Goal: Task Accomplishment & Management: Use online tool/utility

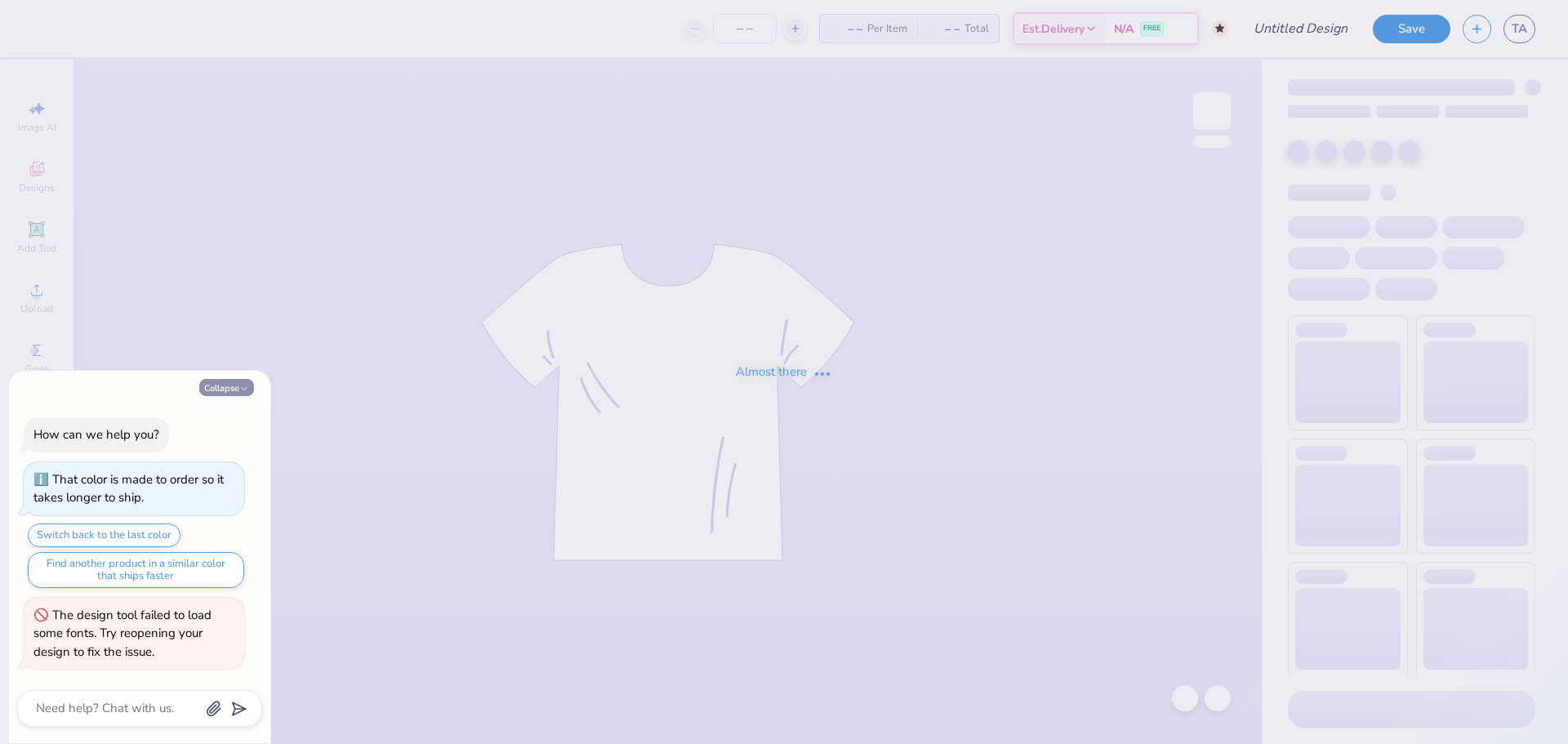
click at [218, 474] on div "That color is made to order so it takes longer to ship." at bounding box center [128, 489] width 190 height 35
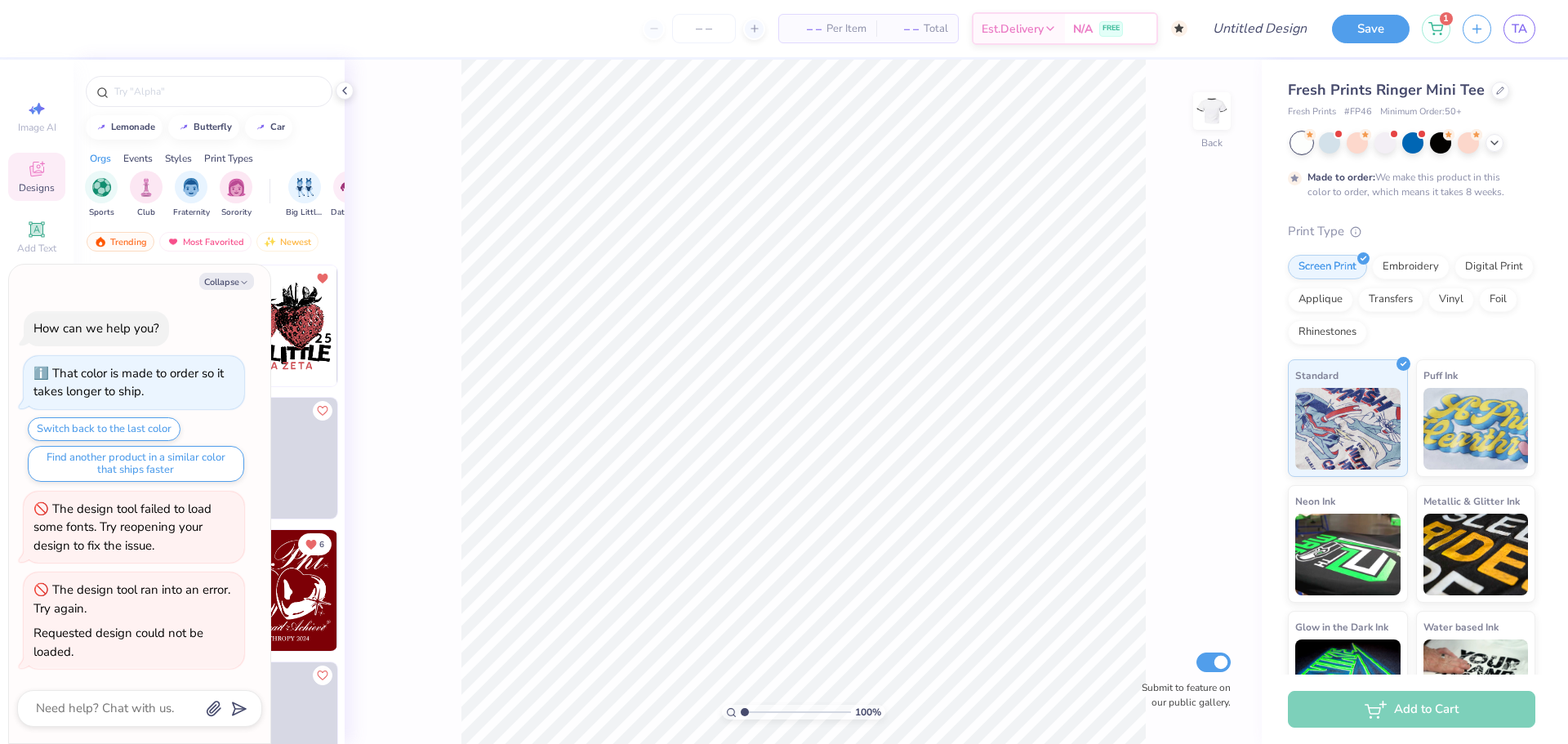
click at [209, 290] on div "Collapse How can we help you? That color is made to order so it takes longer to…" at bounding box center [139, 504] width 261 height 478
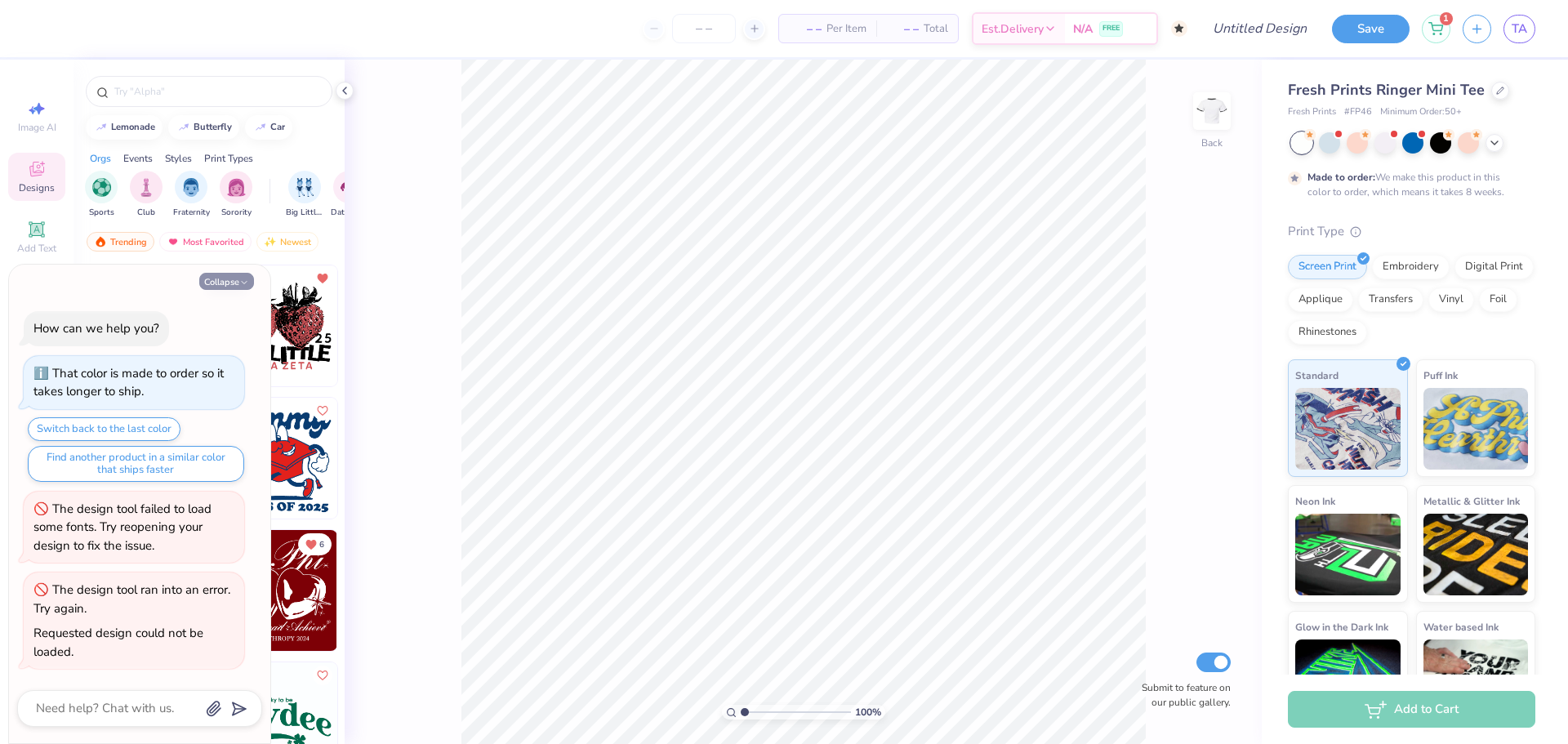
click at [210, 283] on button "Collapse" at bounding box center [227, 281] width 55 height 18
type textarea "x"
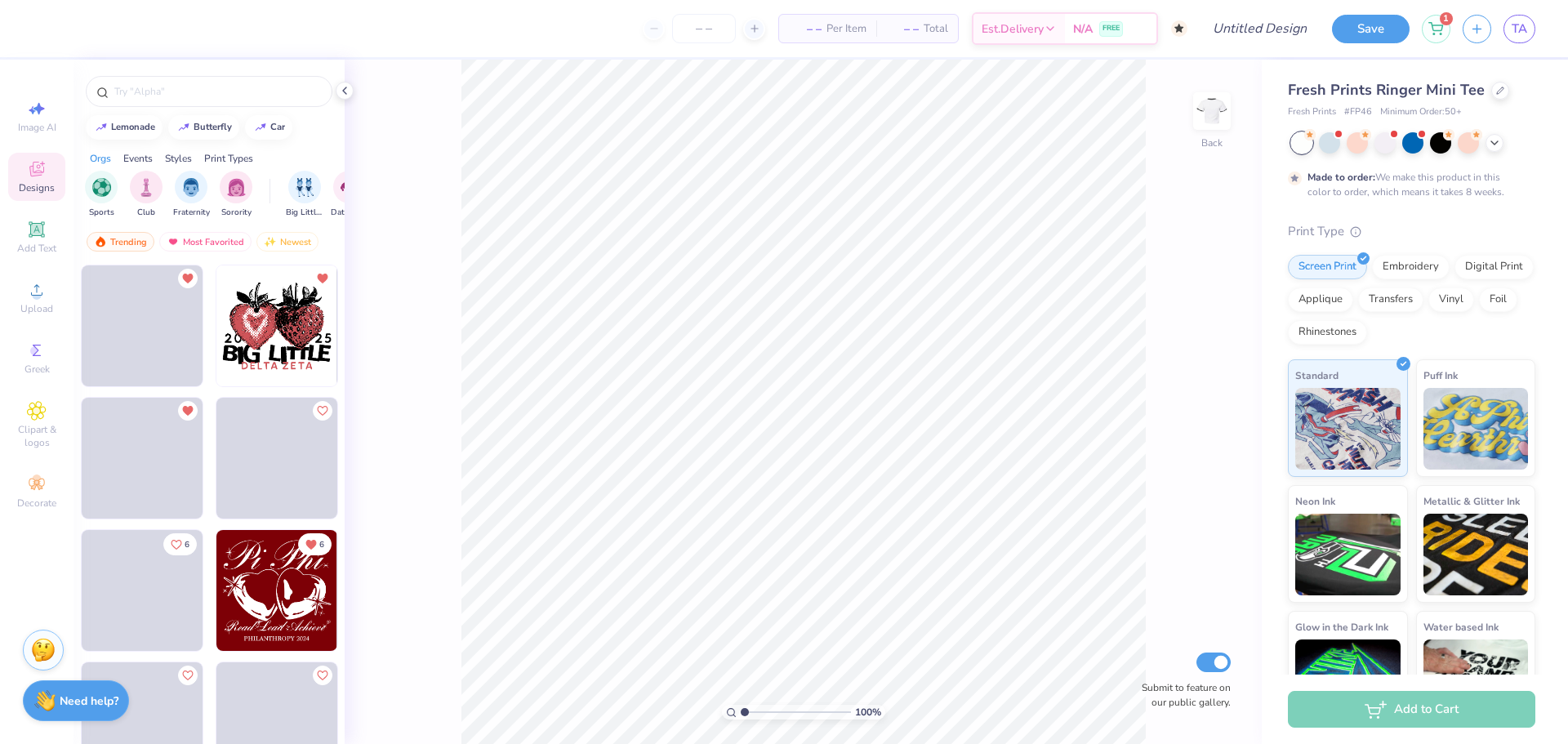
click at [250, 334] on img at bounding box center [276, 325] width 120 height 120
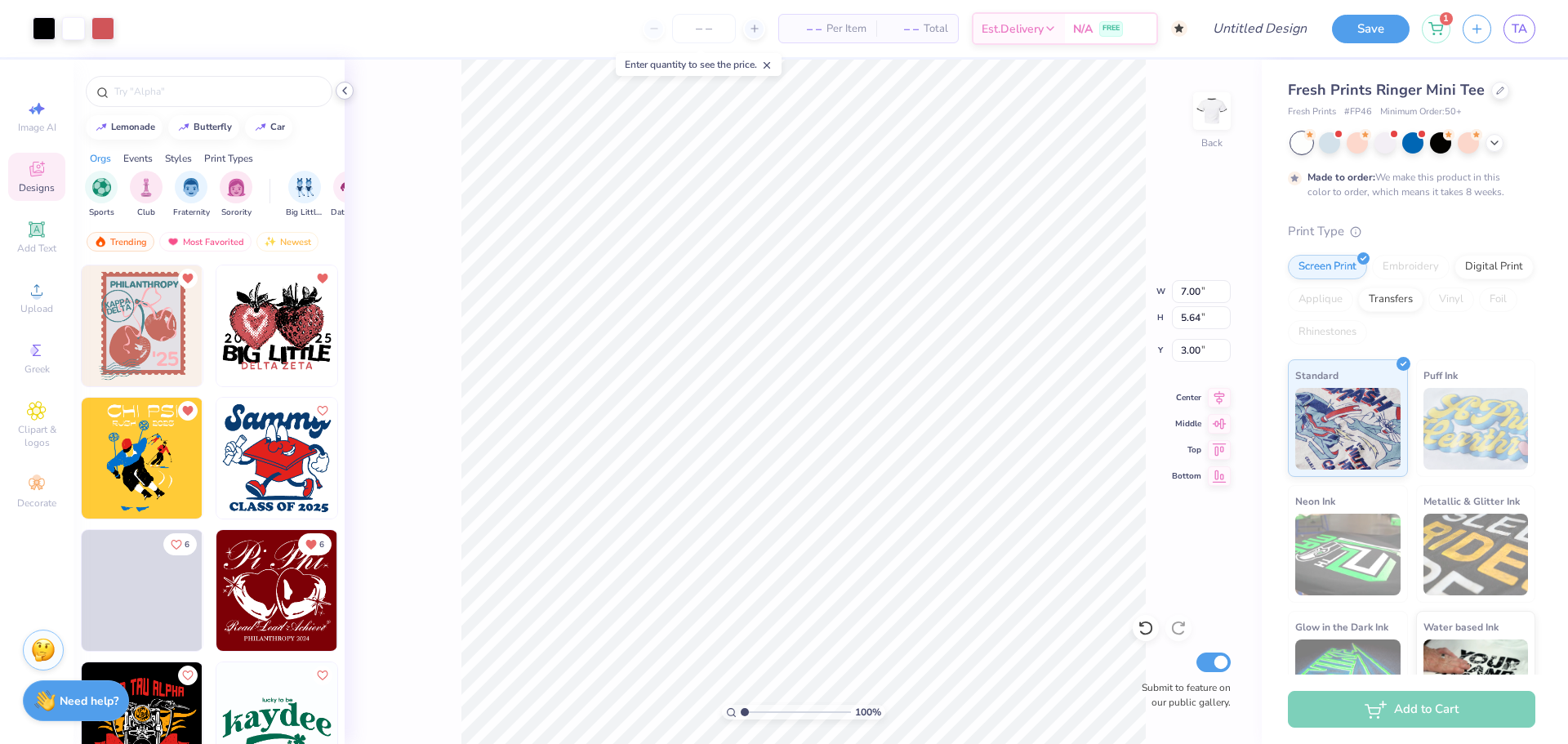
click at [346, 98] on div at bounding box center [345, 91] width 18 height 18
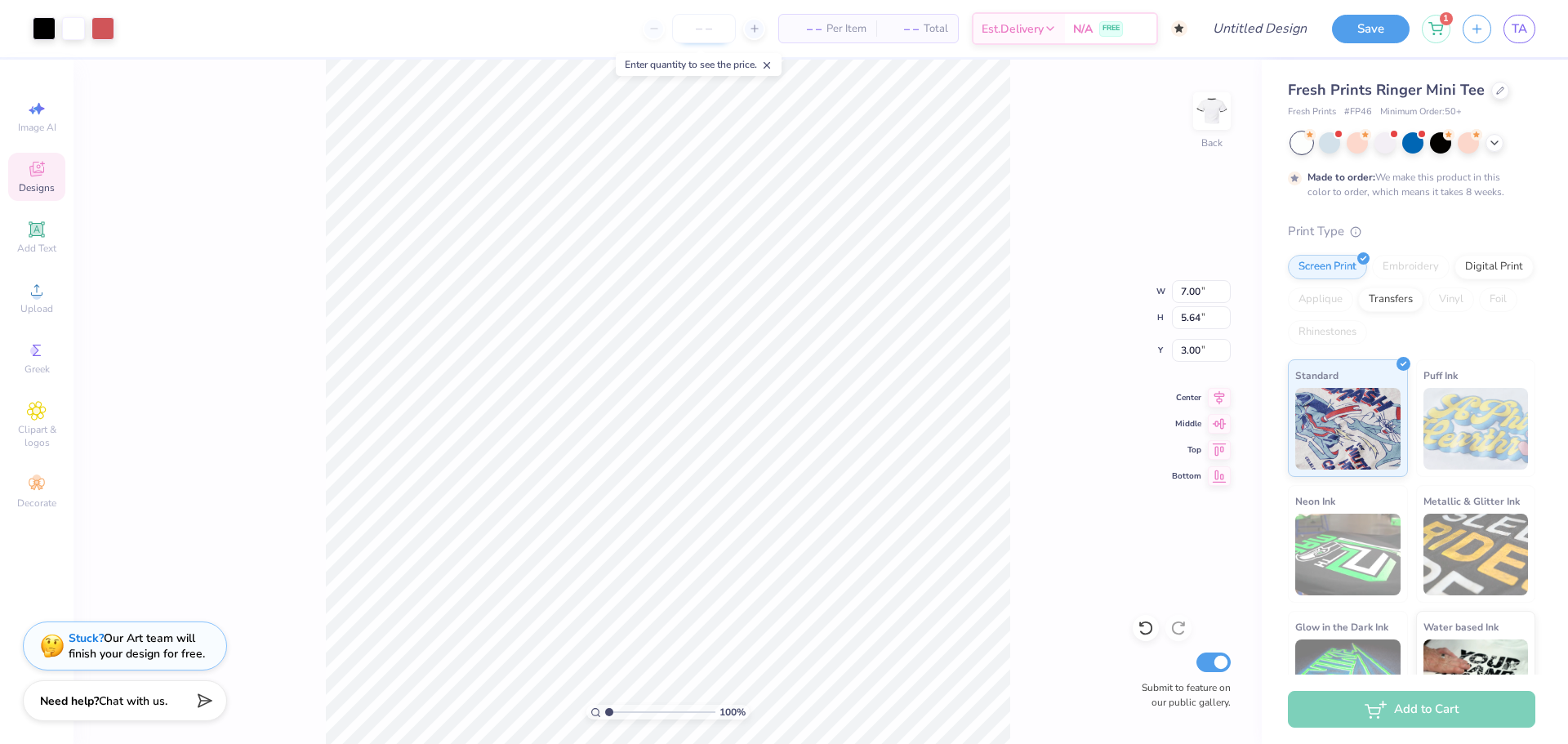
click at [716, 33] on input "number" at bounding box center [704, 28] width 63 height 29
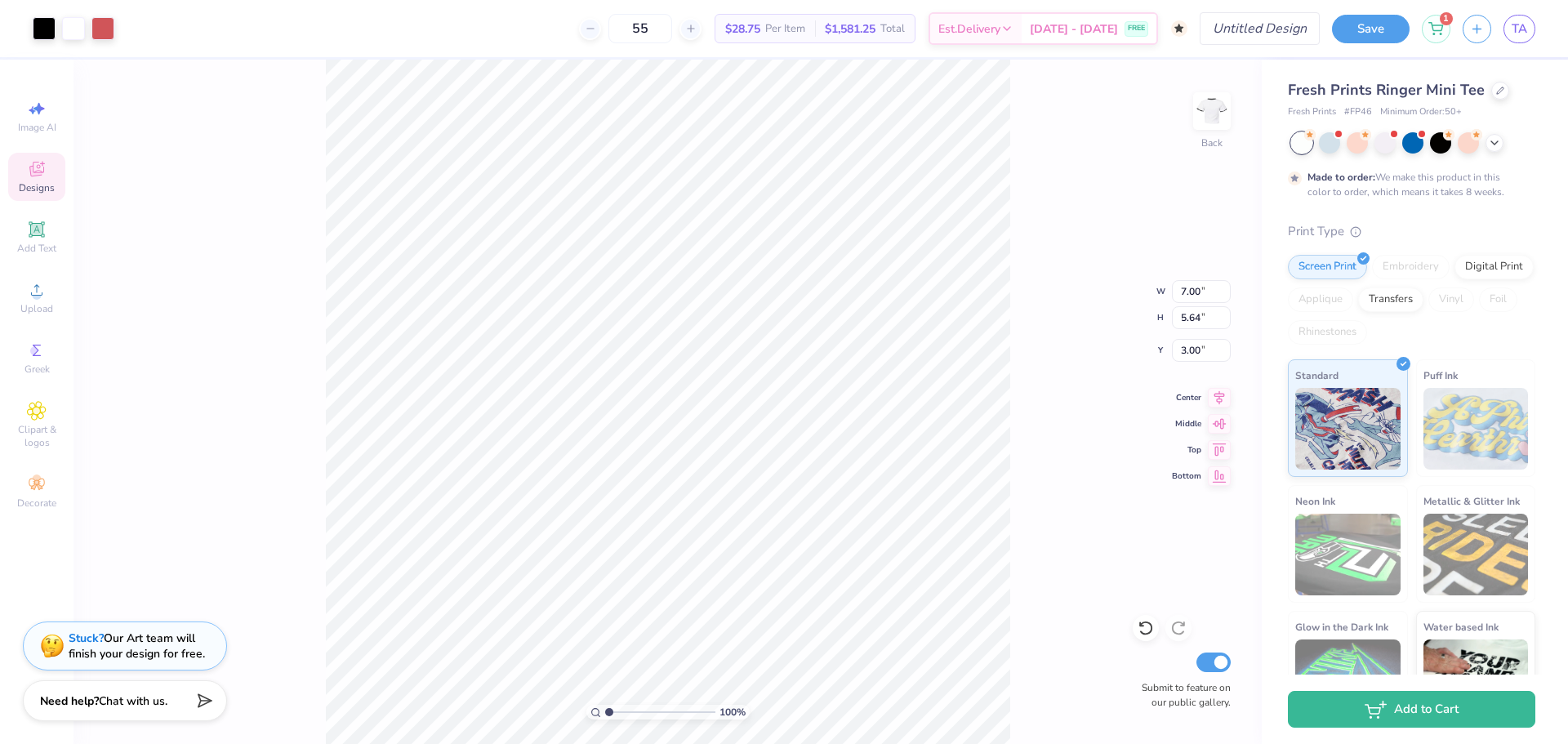
type input "55"
click at [1243, 32] on input "Design Title" at bounding box center [1240, 28] width 160 height 33
type input "Test YYT"
click at [1385, 28] on button "Save" at bounding box center [1371, 26] width 77 height 29
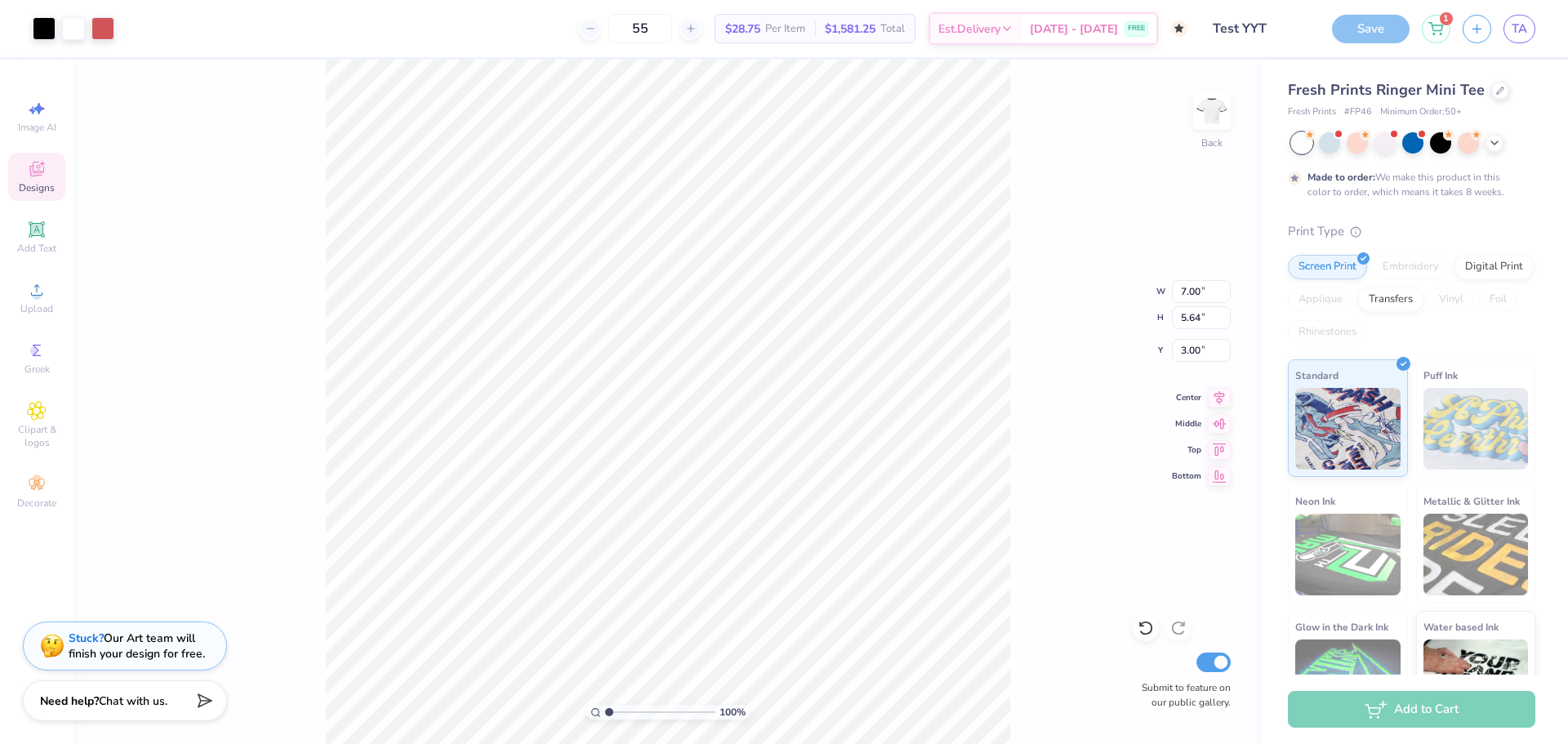
click at [1352, 39] on div "Save" at bounding box center [1371, 29] width 77 height 29
click at [1376, 35] on div "Save" at bounding box center [1371, 29] width 77 height 29
click at [1336, 142] on div at bounding box center [1330, 142] width 21 height 21
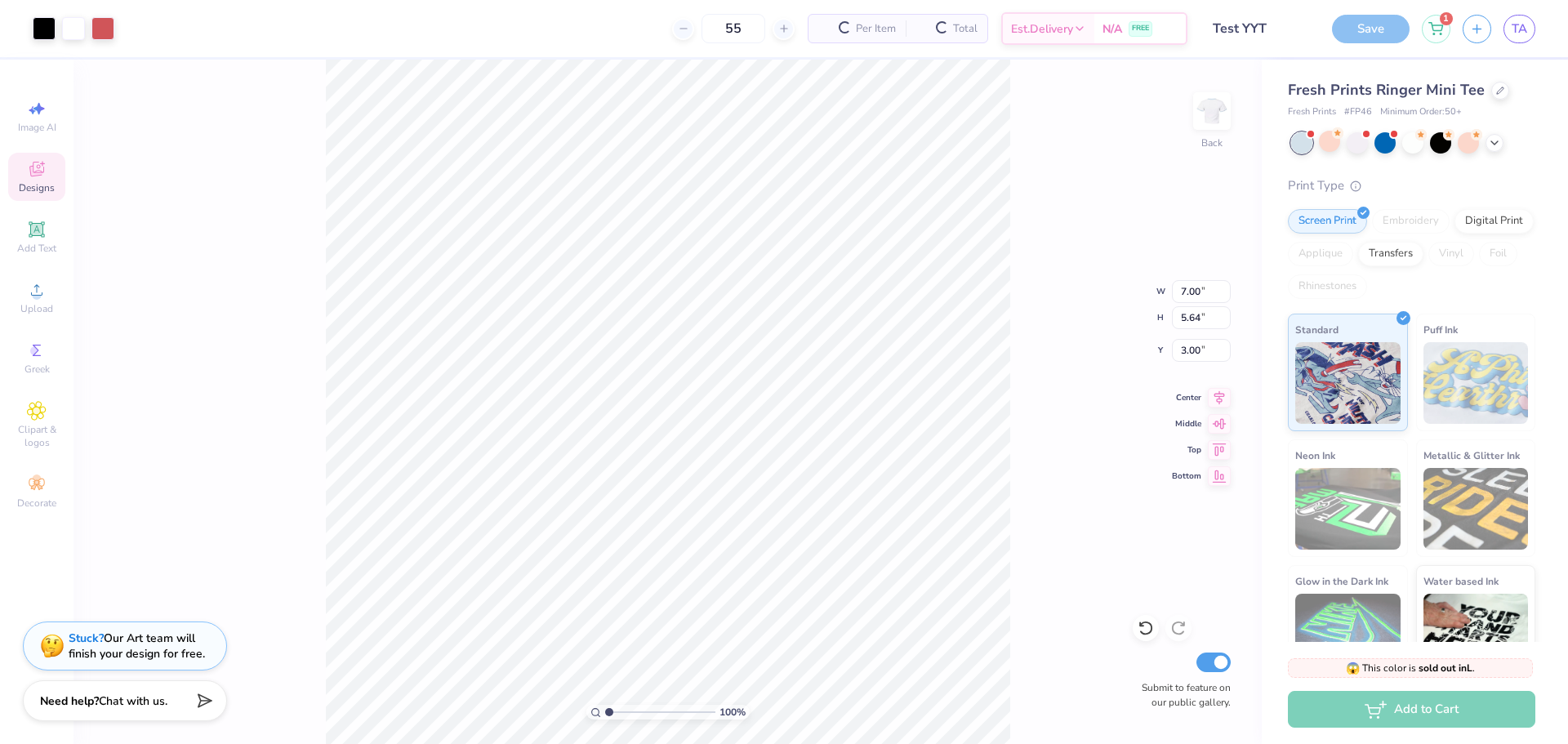
click at [1368, 42] on div "Save" at bounding box center [1371, 29] width 77 height 29
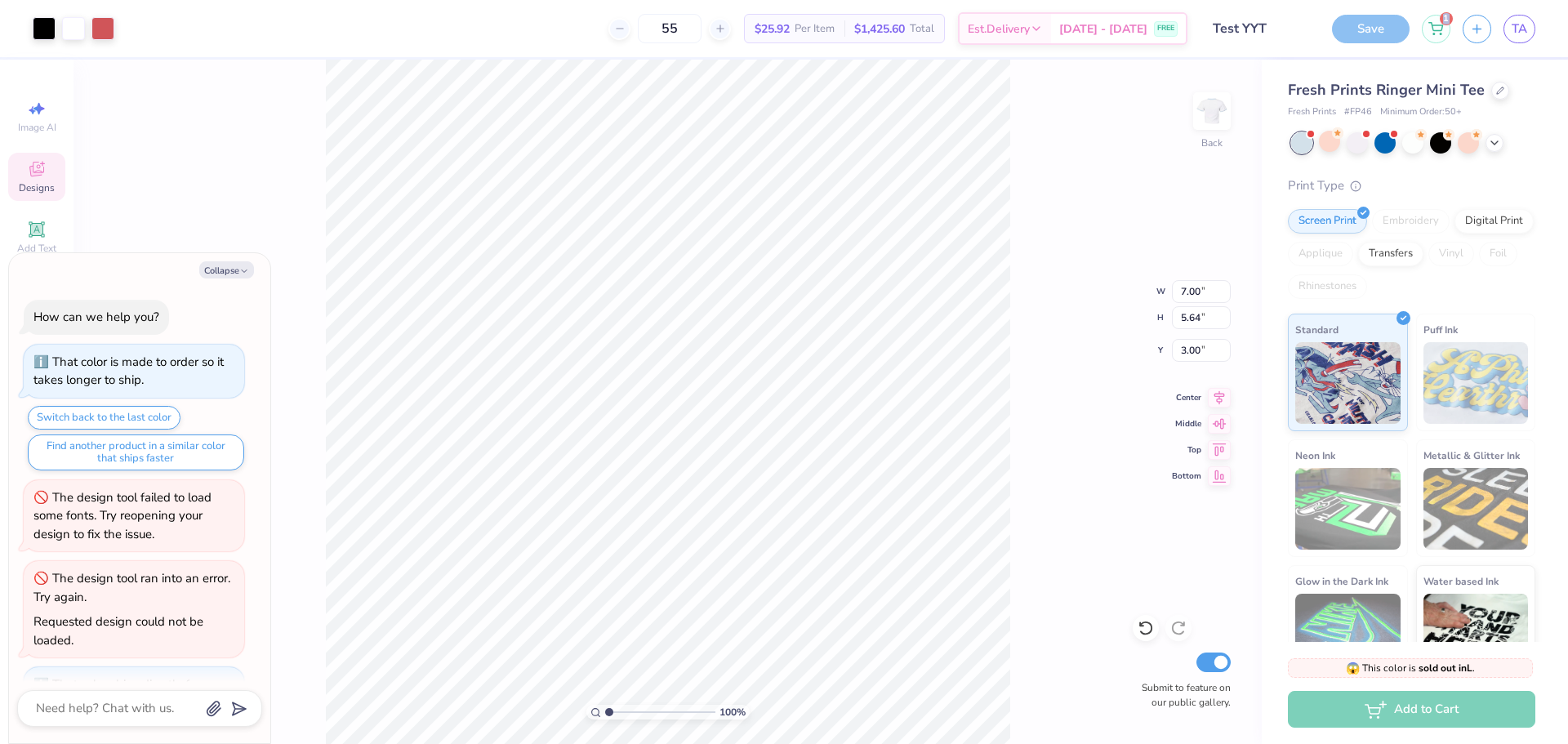
click at [1368, 42] on div "Save" at bounding box center [1371, 29] width 77 height 29
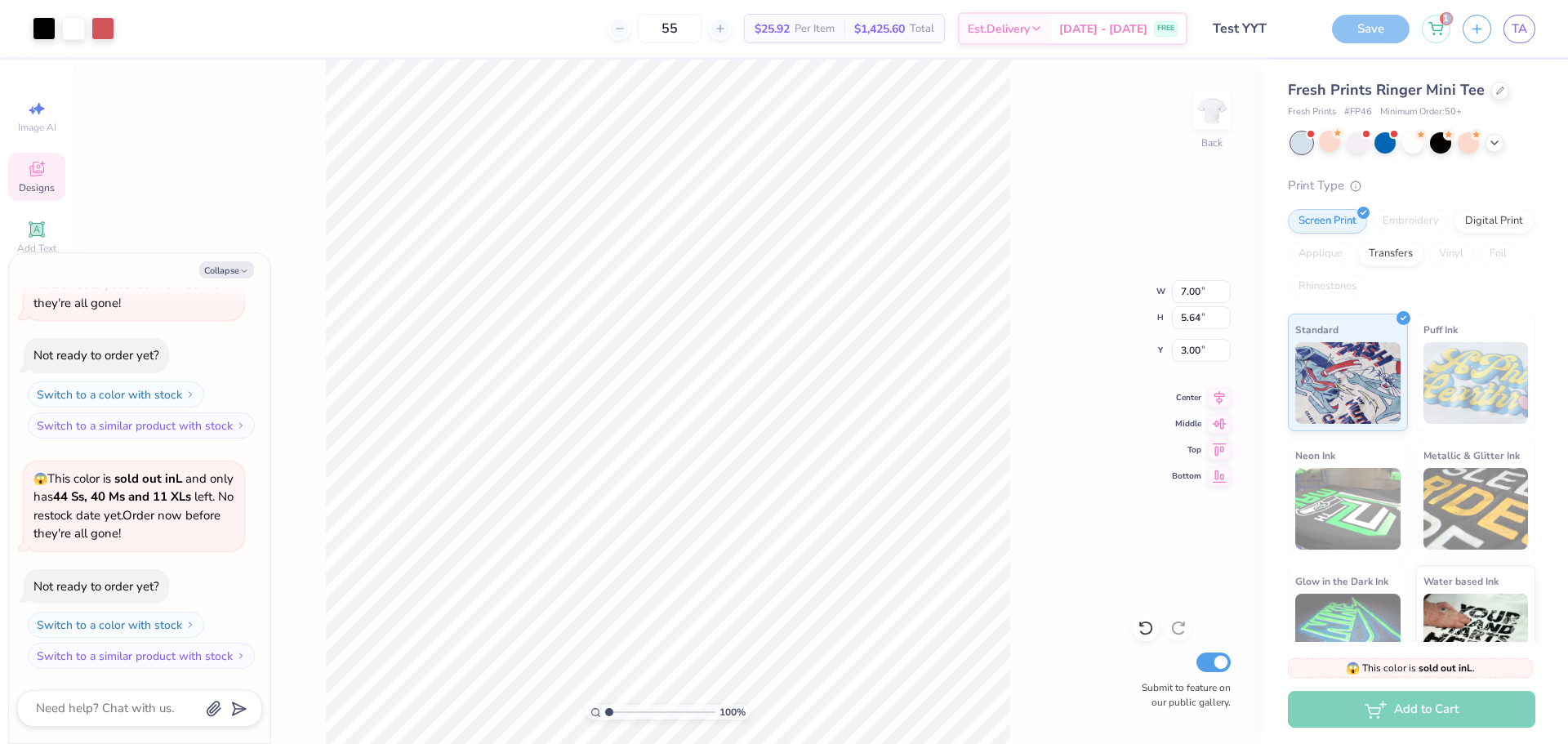
click at [1368, 42] on div "Save" at bounding box center [1371, 29] width 77 height 29
click at [1364, 31] on div "Save" at bounding box center [1371, 29] width 77 height 29
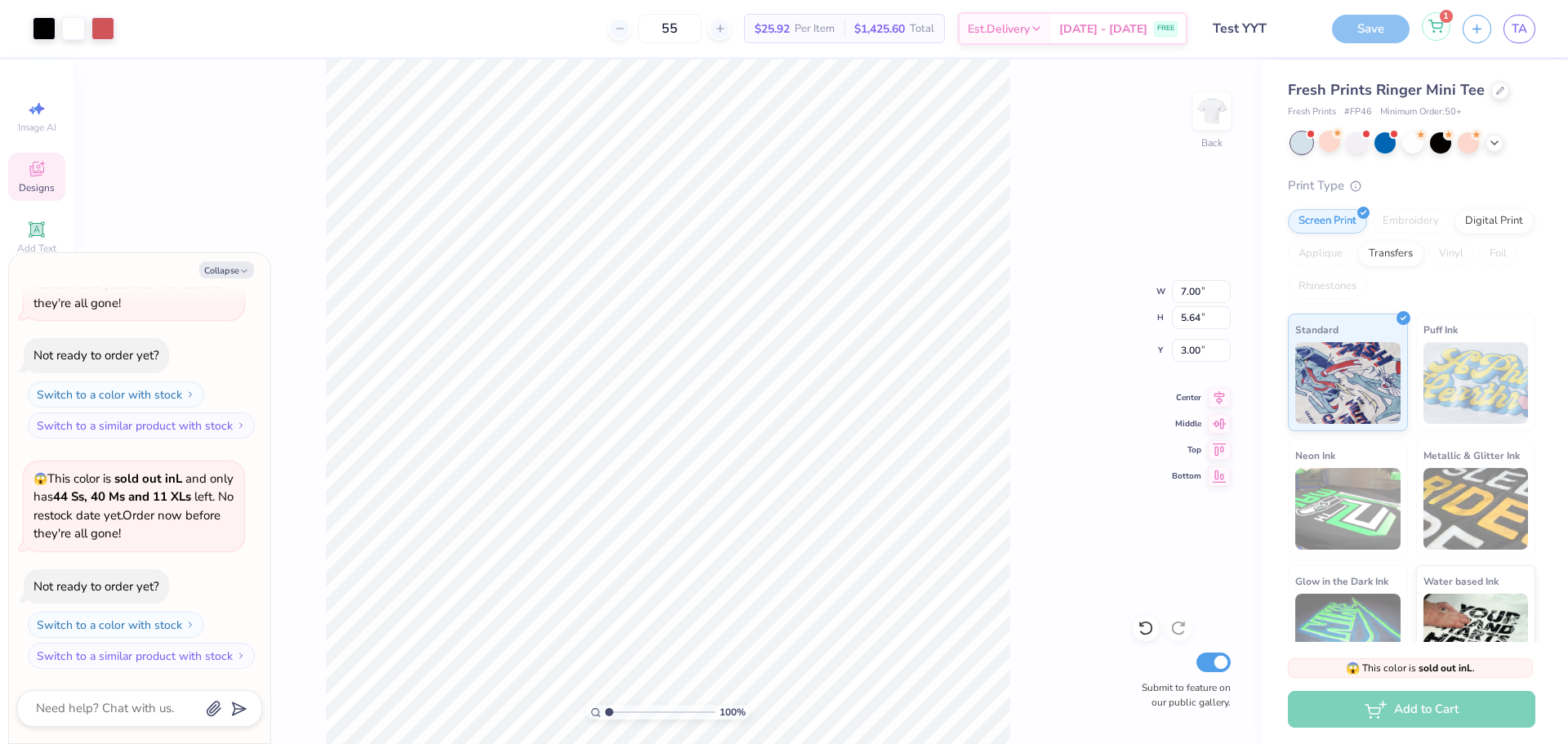
click at [1448, 29] on div "1" at bounding box center [1436, 26] width 29 height 29
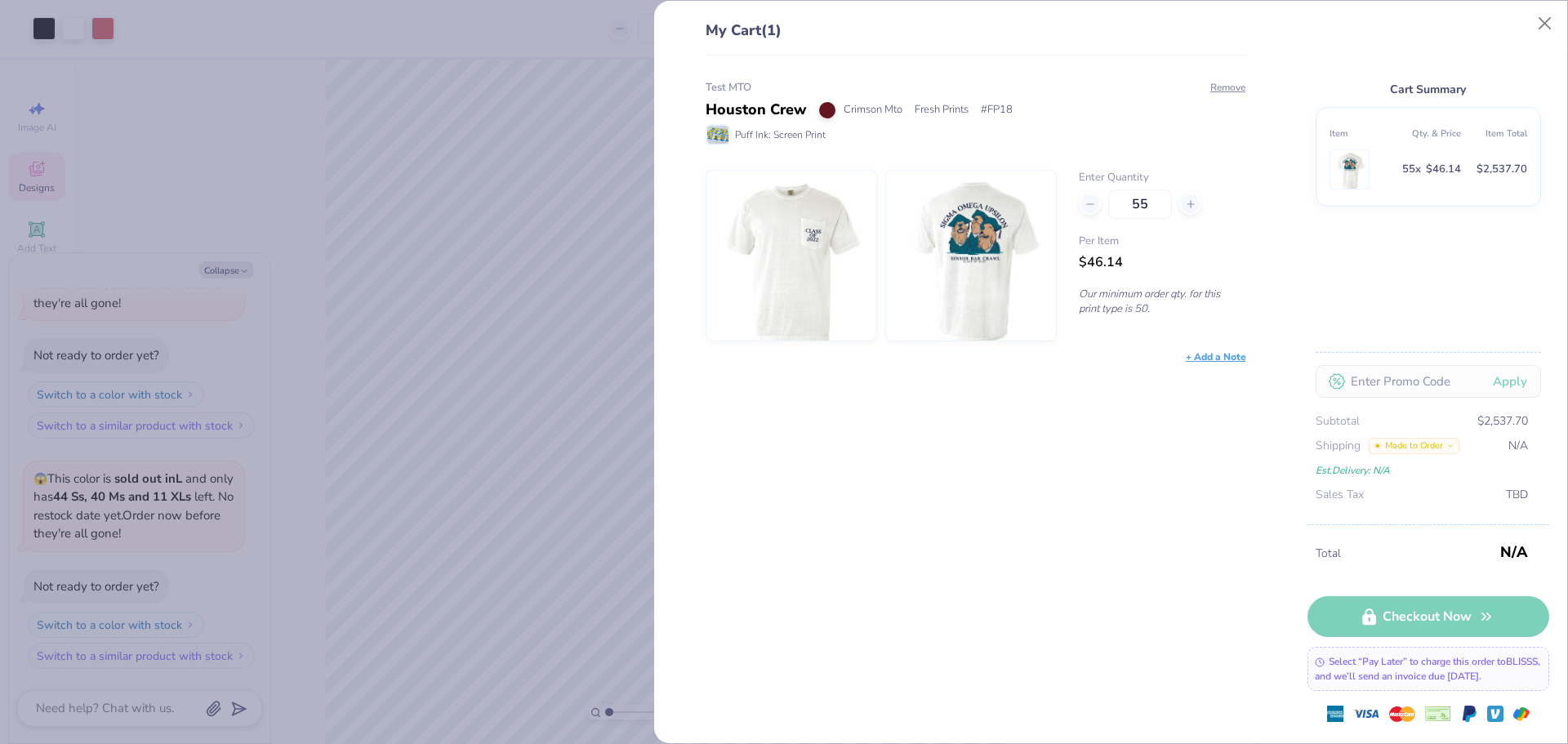
type textarea "x"
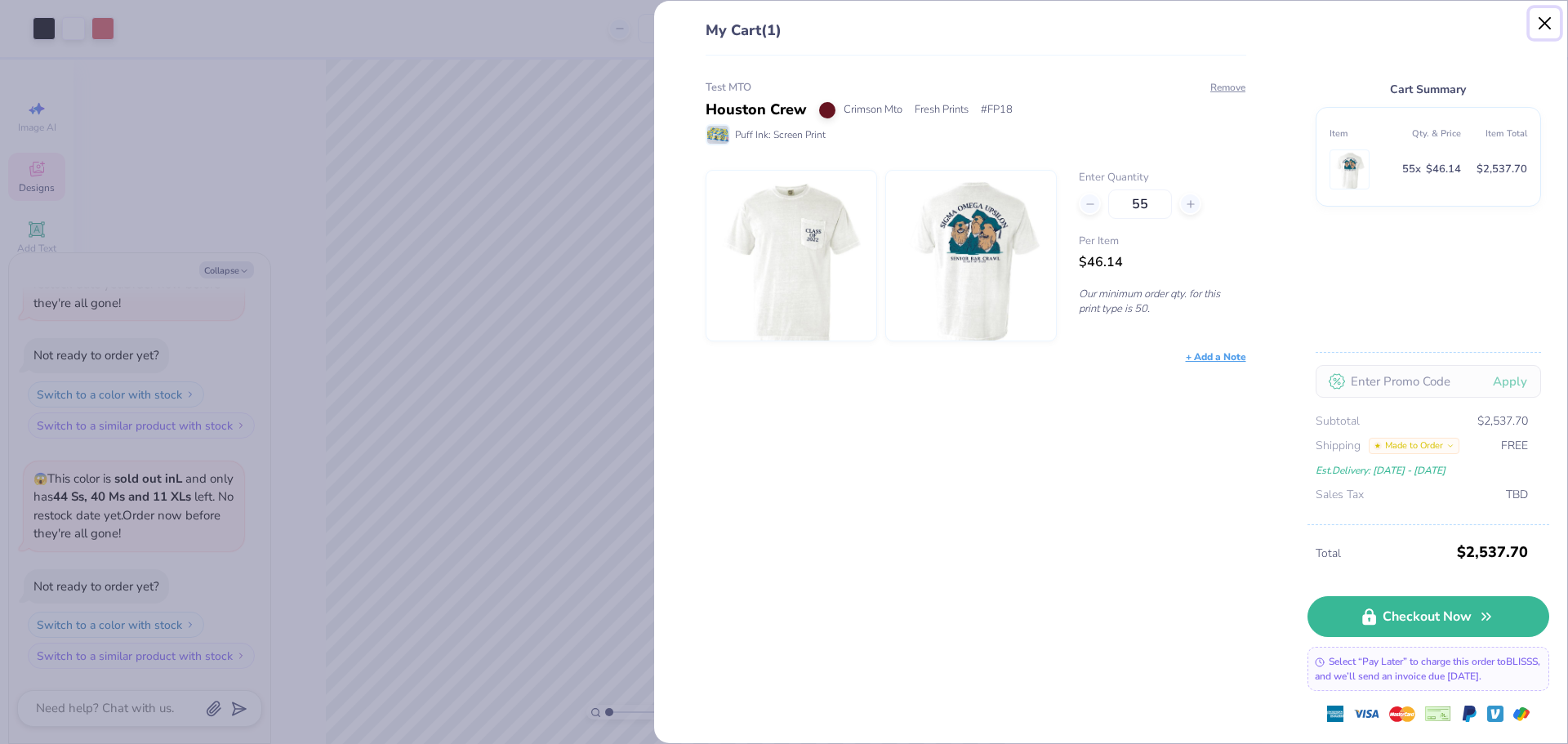
click at [1549, 23] on button "Close" at bounding box center [1544, 23] width 31 height 31
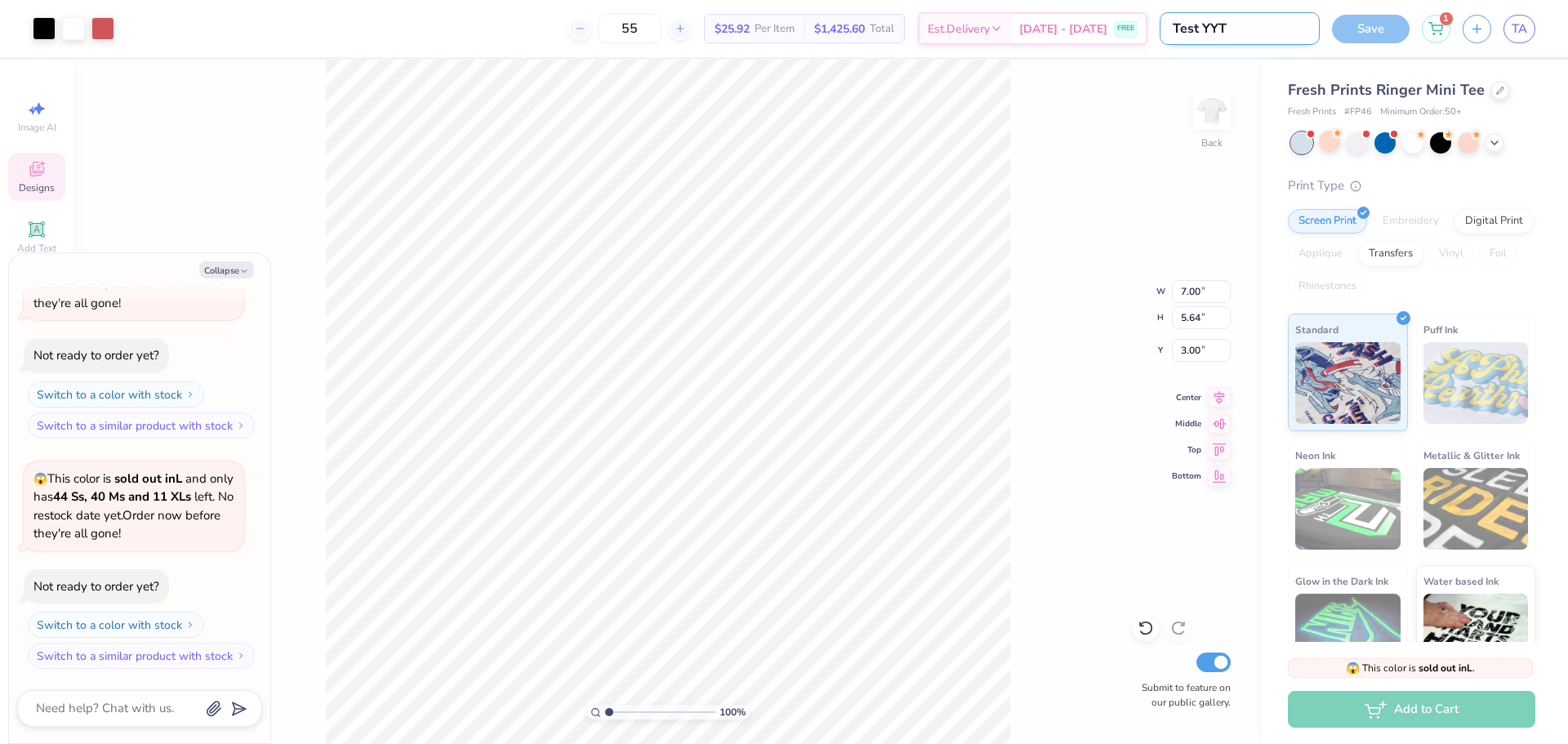
click at [1231, 16] on input "Test YYT" at bounding box center [1240, 28] width 160 height 33
type input "Teslt YYT"
type textarea "x"
type input "Tesllt YYT"
type textarea "x"
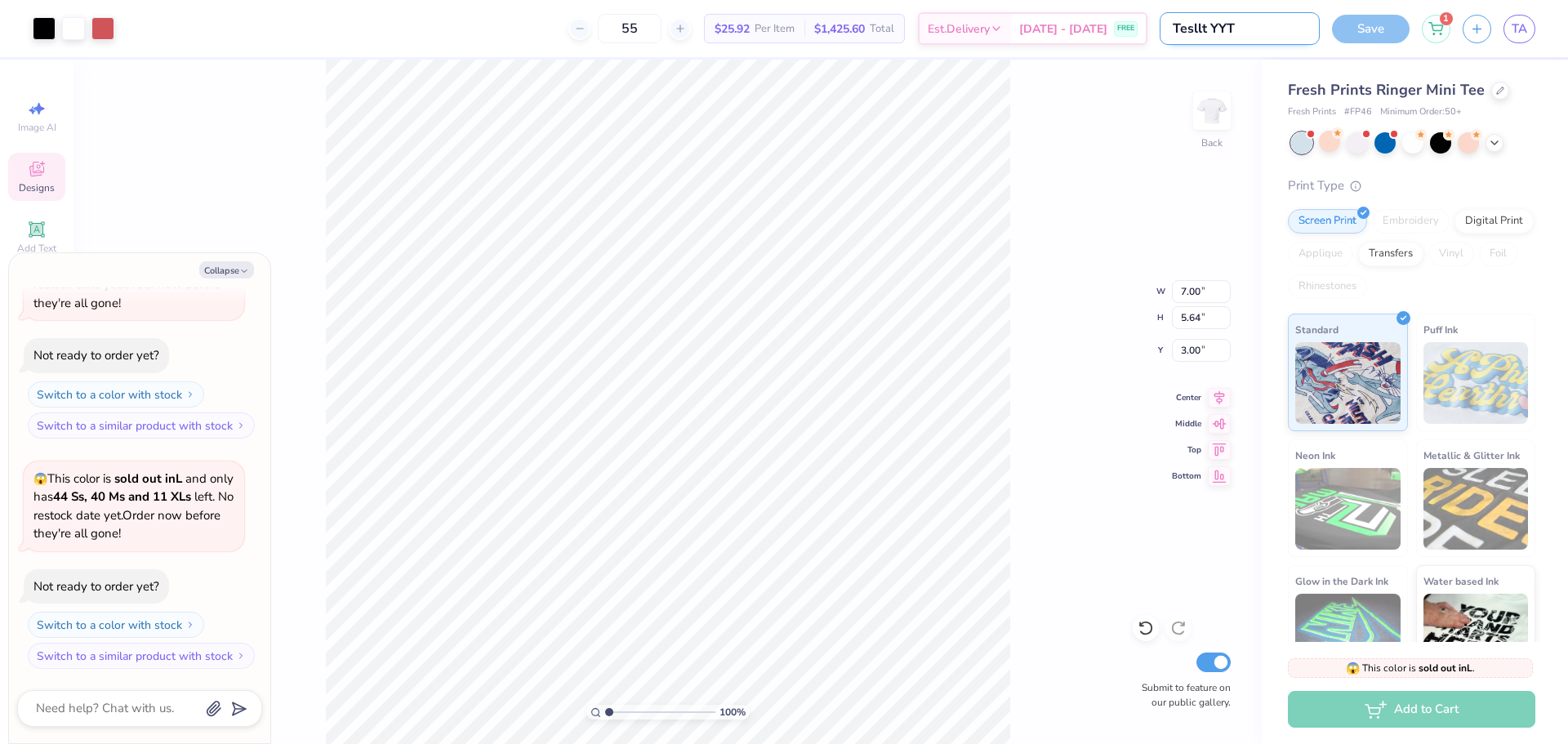
click at [1216, 35] on input "Tesllt YYT" at bounding box center [1240, 28] width 160 height 33
type input "Tesllt YYT"
click at [1215, 120] on img at bounding box center [1212, 111] width 65 height 65
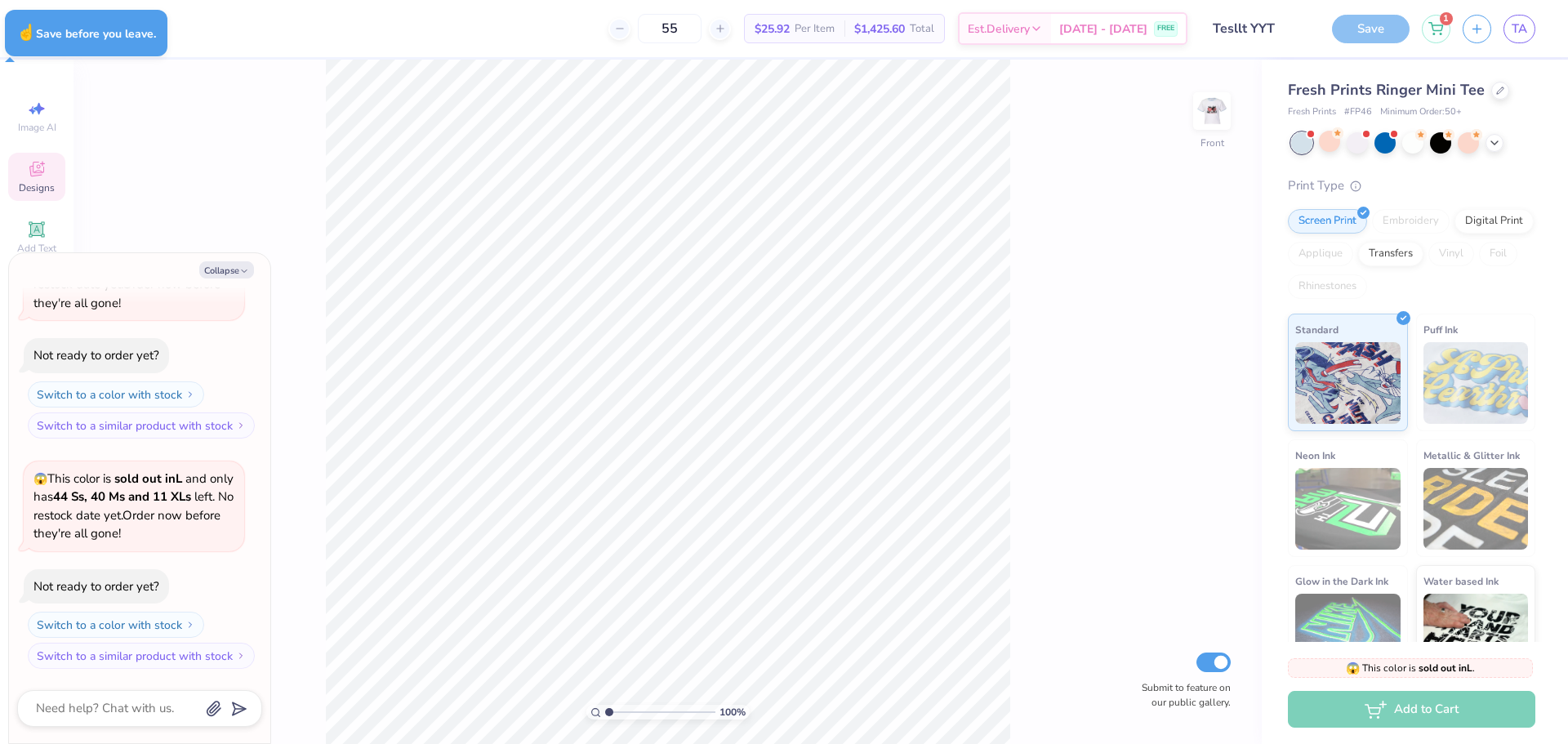
type textarea "x"
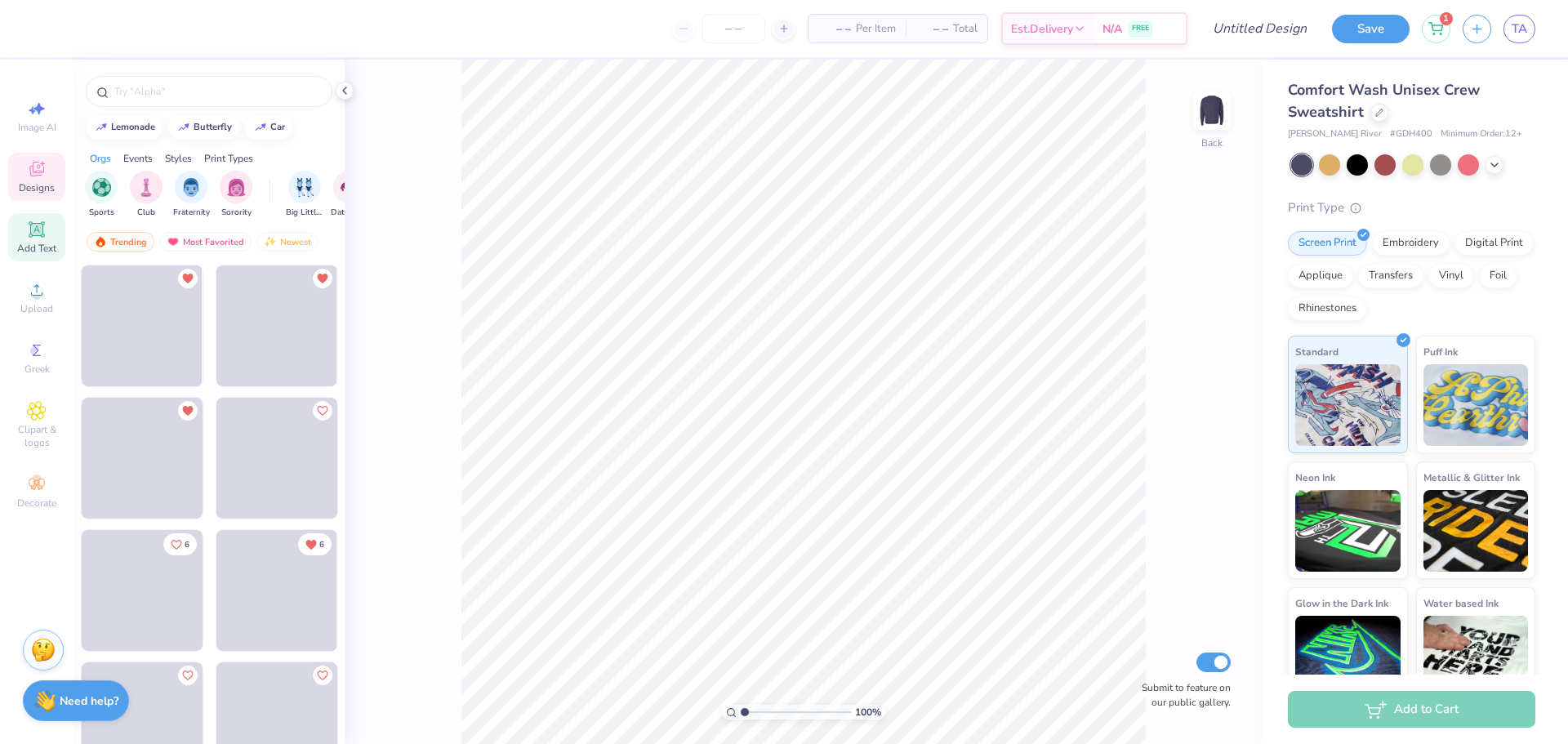
click at [35, 237] on icon at bounding box center [37, 230] width 19 height 19
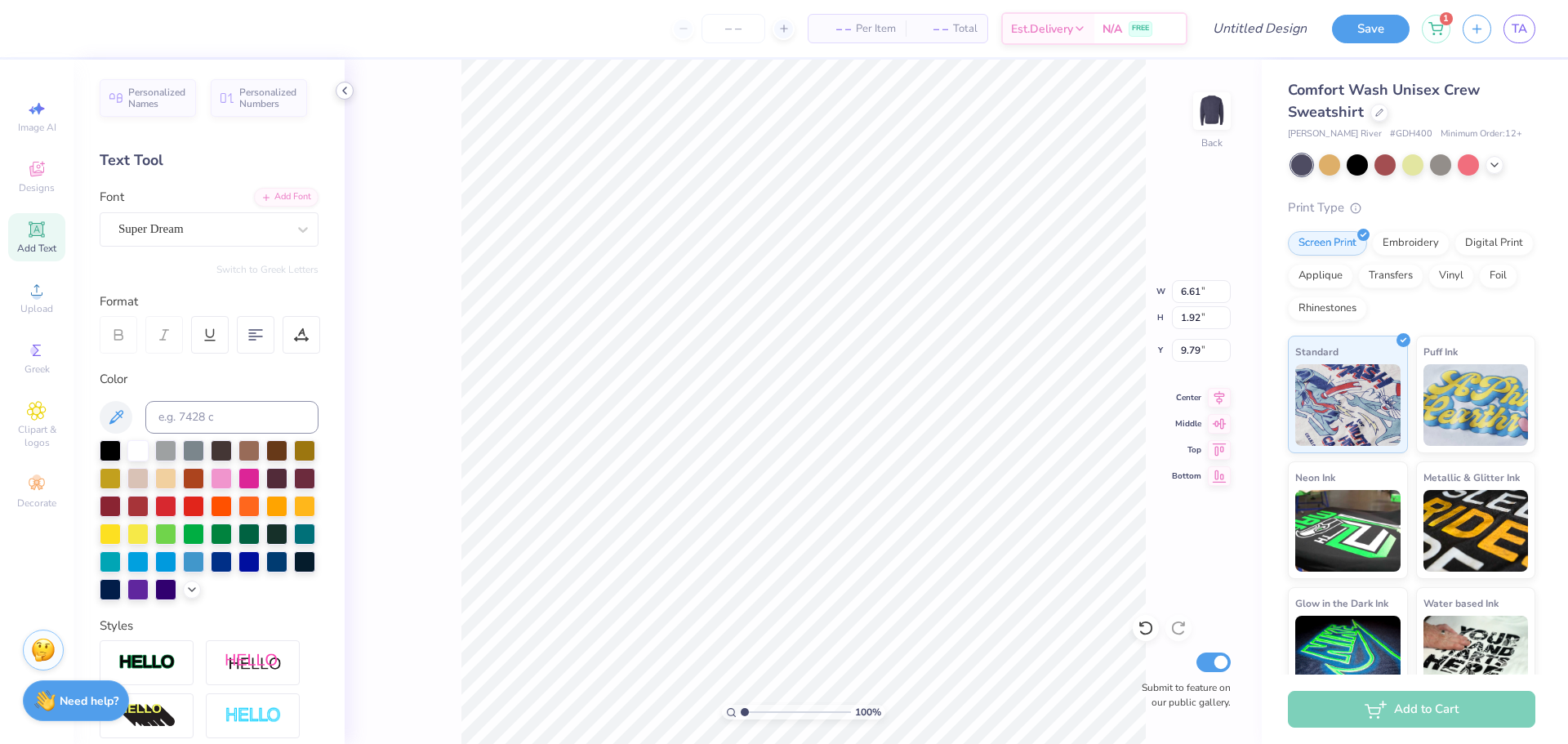
click at [338, 96] on icon at bounding box center [344, 91] width 13 height 13
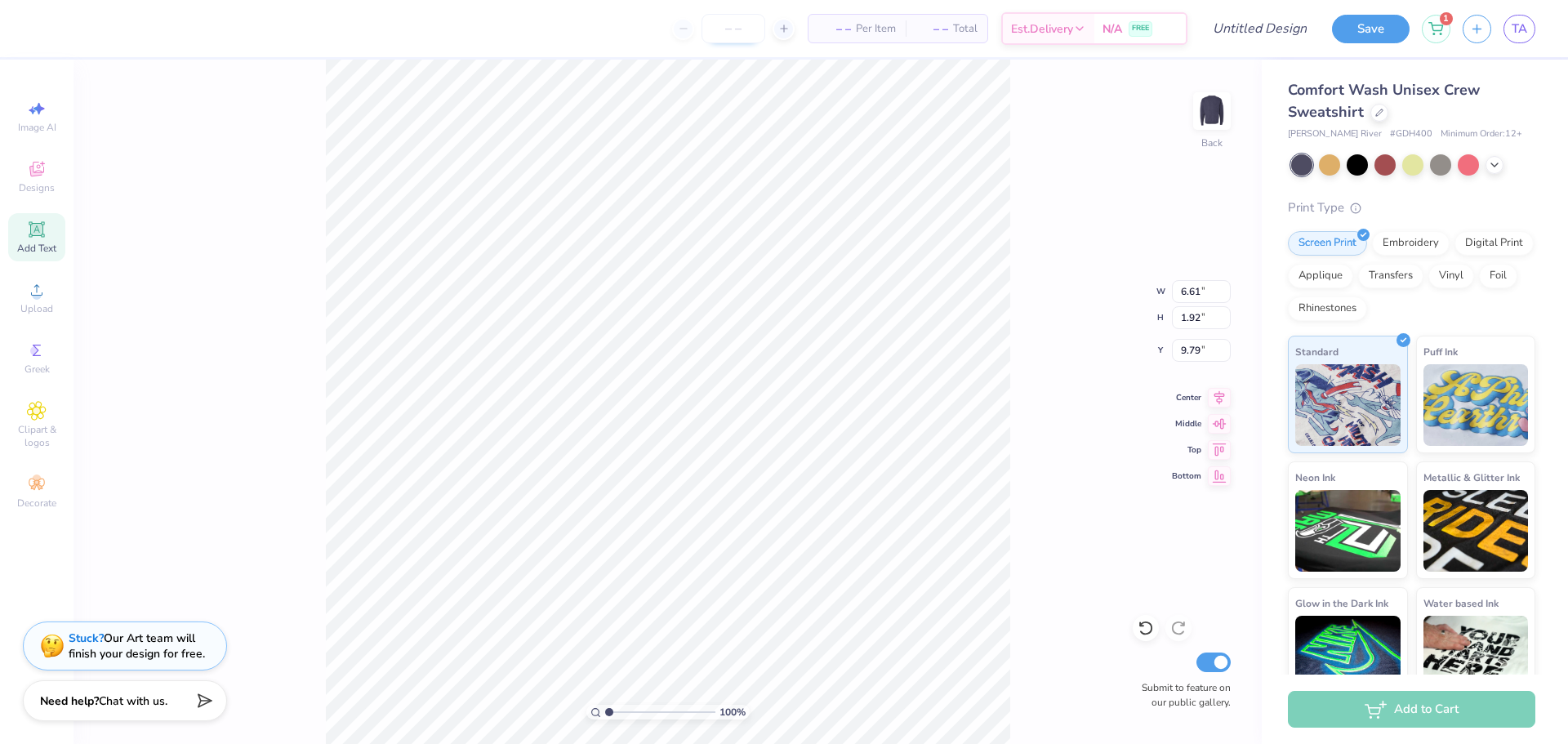
click at [719, 18] on input "number" at bounding box center [733, 28] width 63 height 29
type input "58"
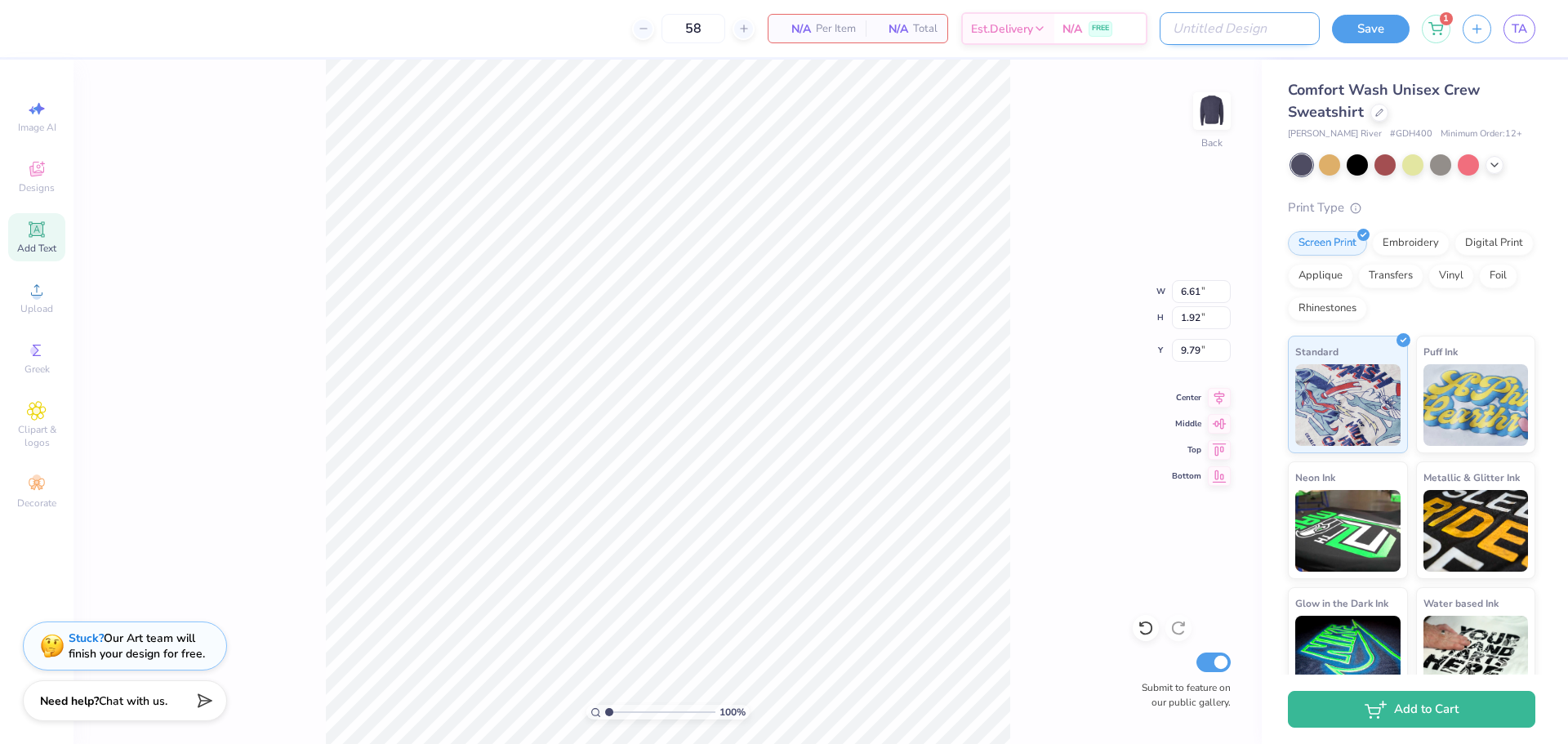
click at [1254, 20] on input "Design Title" at bounding box center [1240, 28] width 160 height 33
type input "Test GT"
click at [1275, 69] on div "Comfort Wash Unisex Crew Sweatshirt [PERSON_NAME] River # GDH400 Minimum Order:…" at bounding box center [1415, 383] width 306 height 646
click at [39, 250] on span "Add Text" at bounding box center [37, 248] width 40 height 13
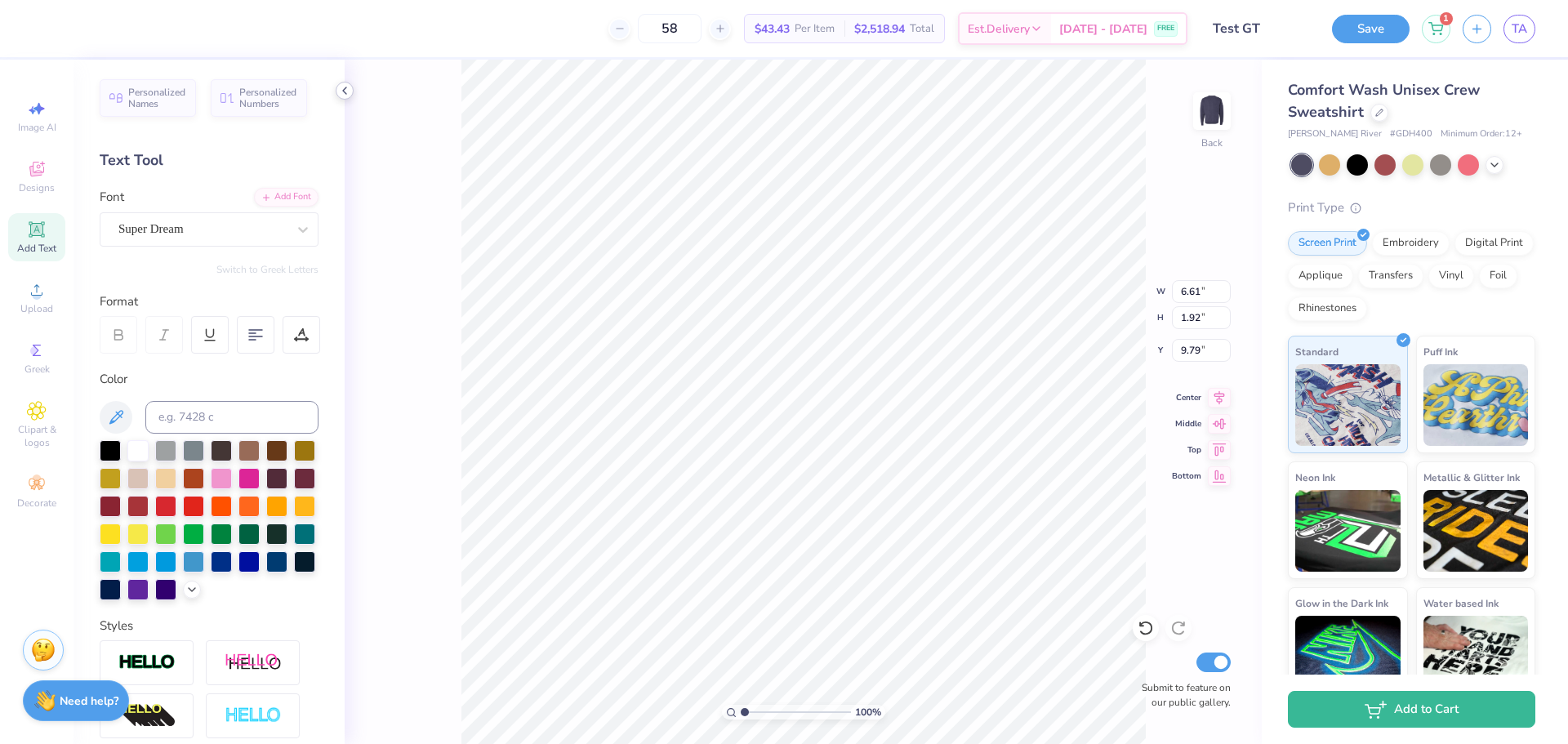
click at [347, 92] on icon at bounding box center [344, 91] width 13 height 13
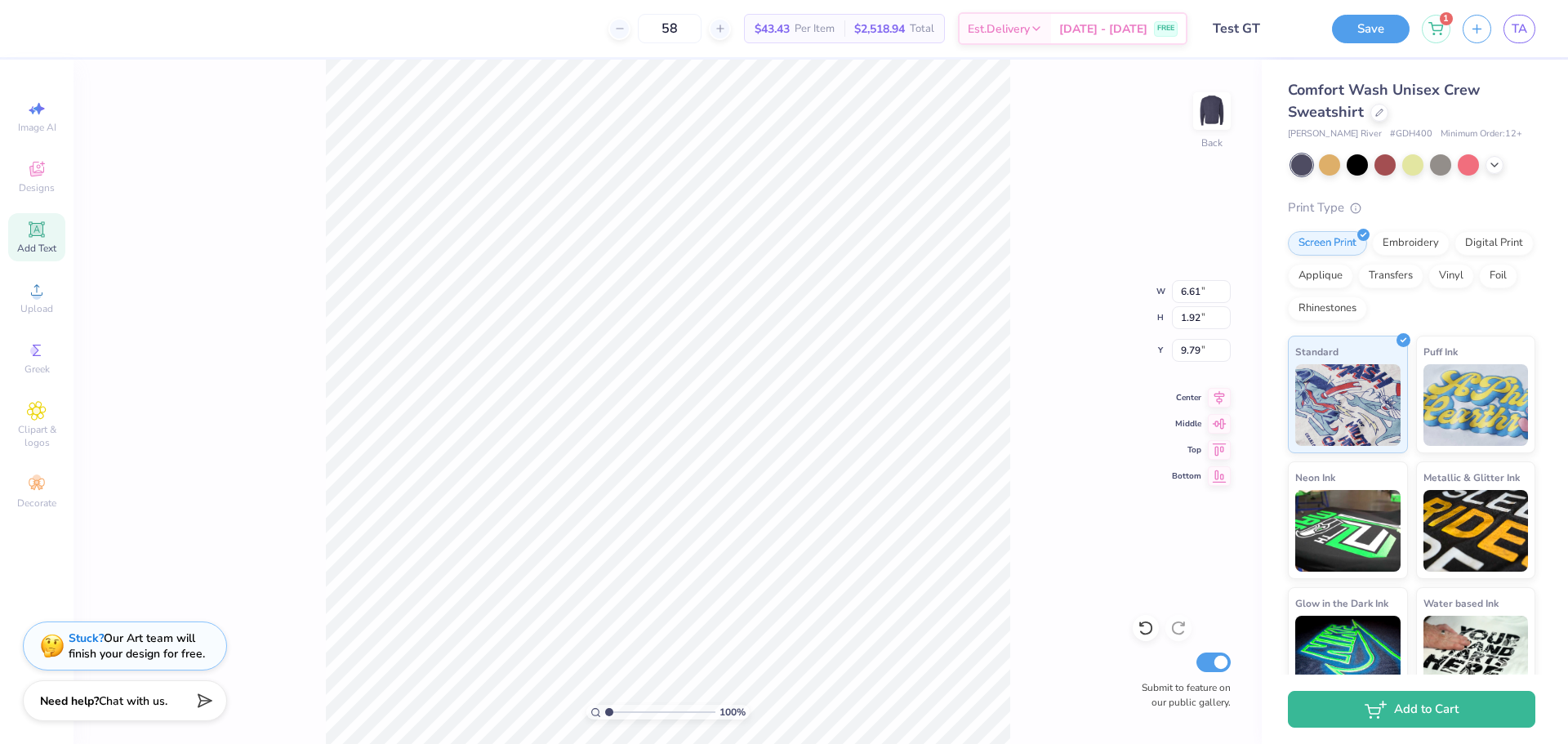
click at [1360, 43] on div "Save 1 TA" at bounding box center [1450, 28] width 236 height 57
click at [1366, 40] on button "Save" at bounding box center [1371, 26] width 77 height 29
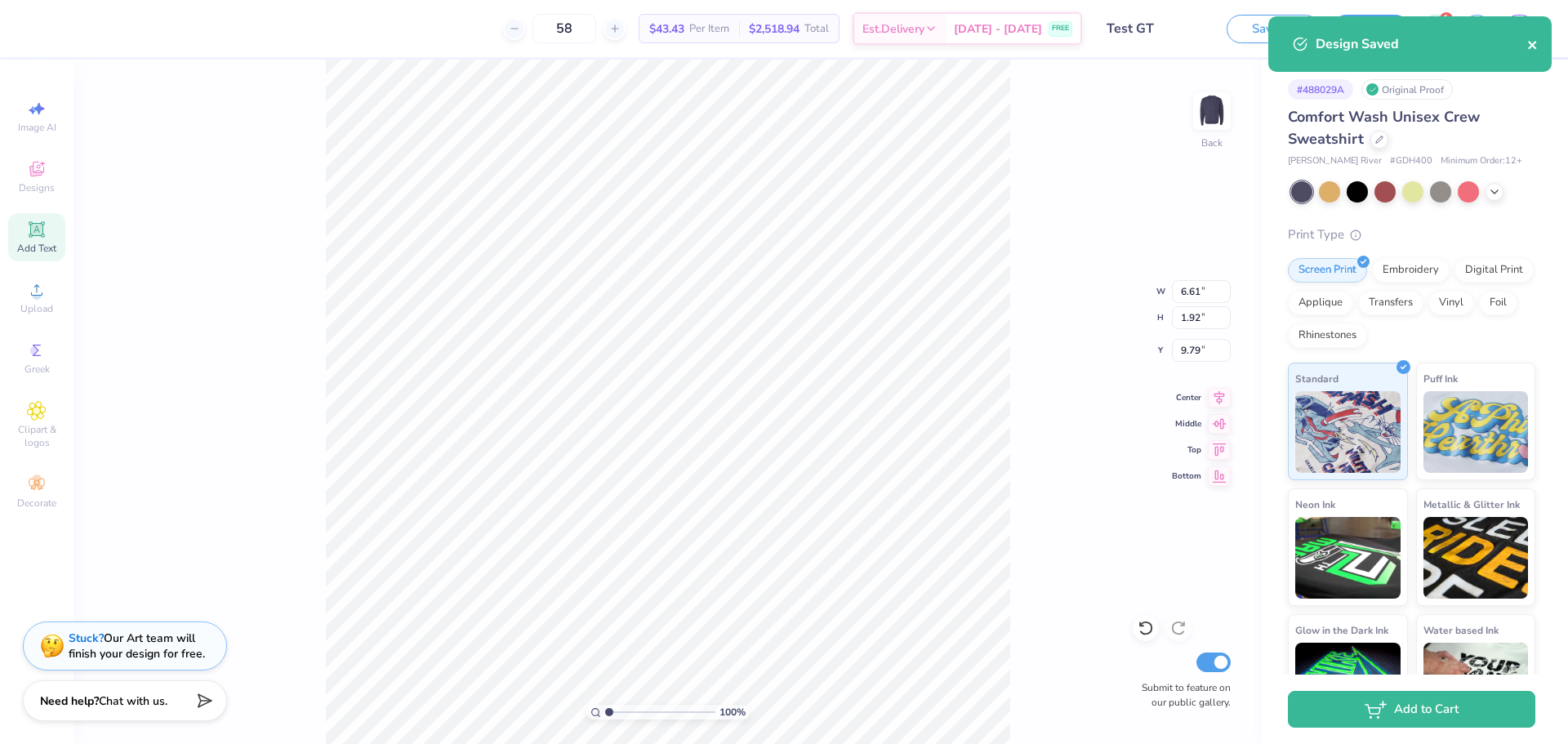
click at [1532, 46] on icon "close" at bounding box center [1532, 44] width 8 height 8
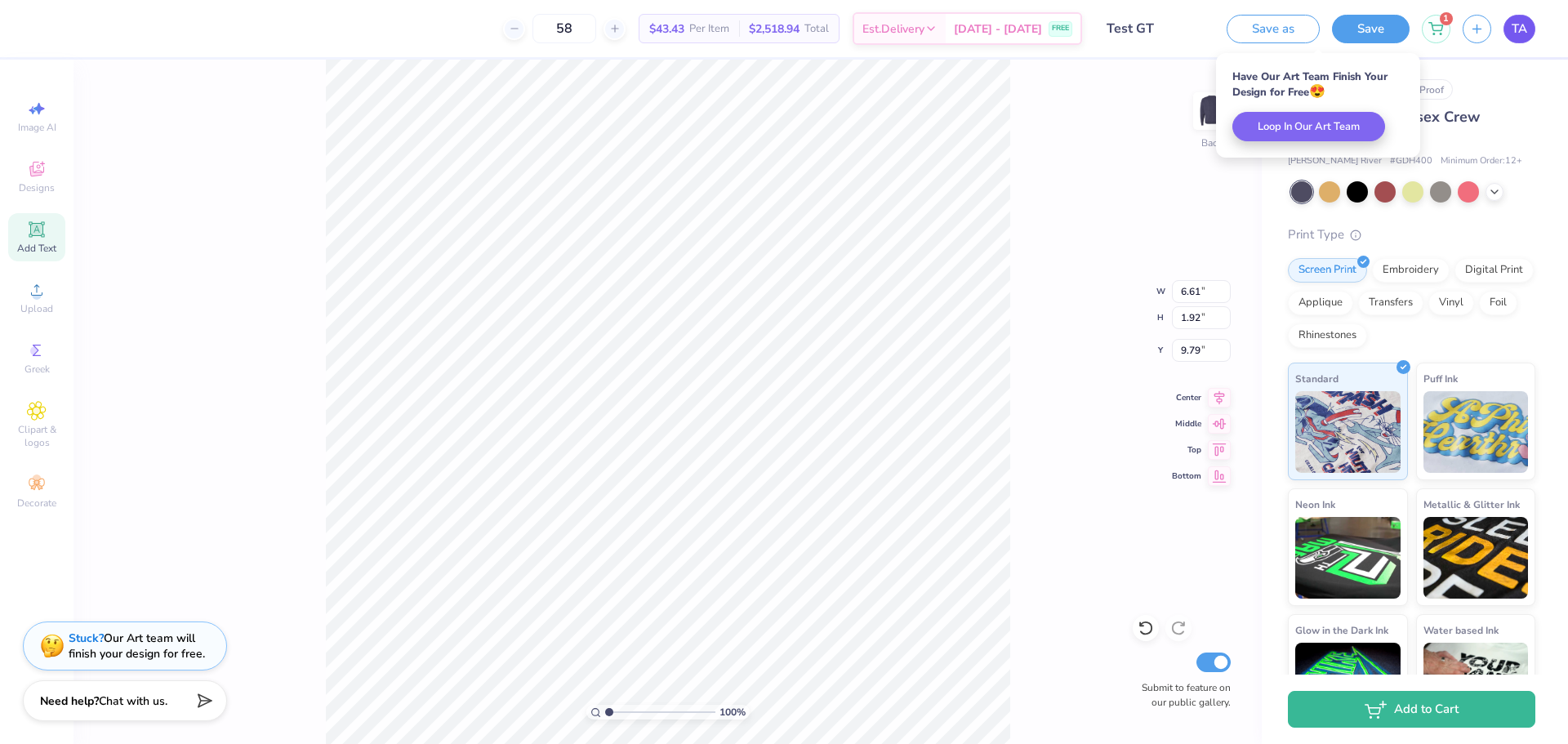
click at [1526, 34] on span "TA" at bounding box center [1520, 28] width 16 height 18
